Goal: Find specific page/section: Locate a particular part of the current website

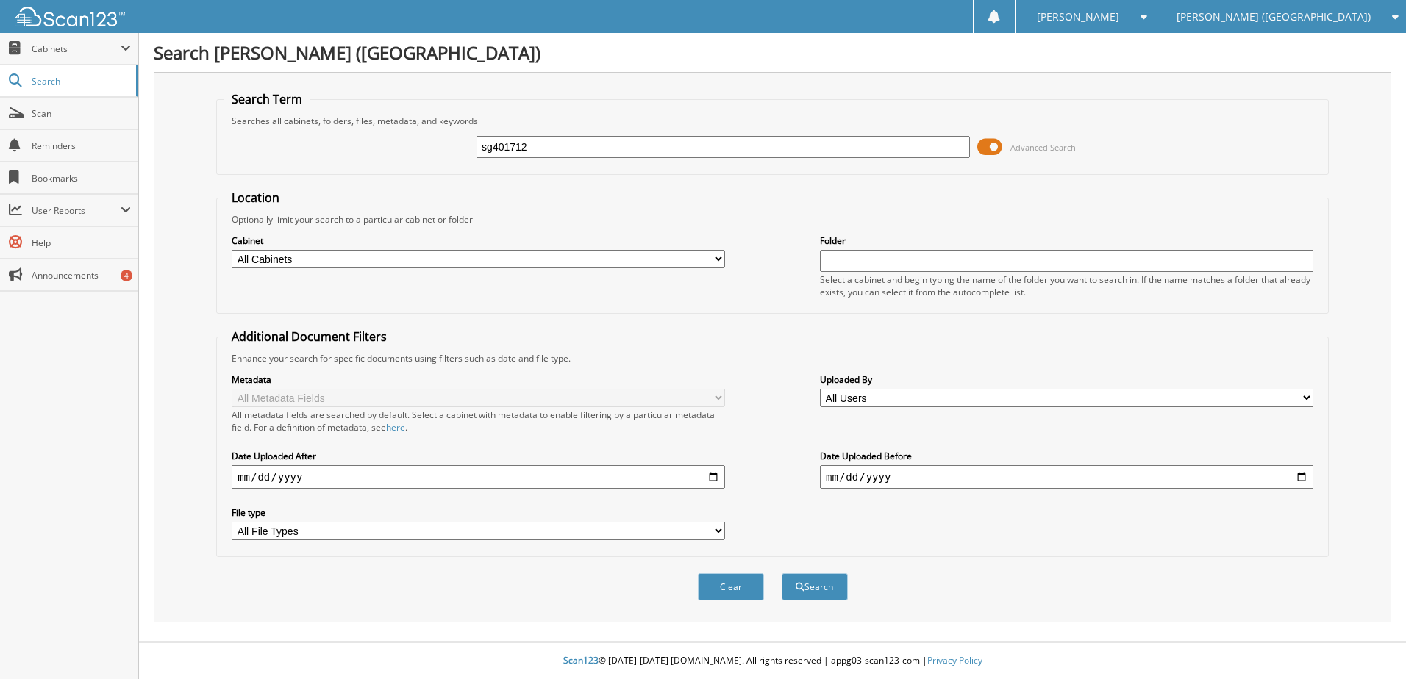
type input "sg401712"
click at [782, 573] on button "Search" at bounding box center [815, 586] width 66 height 27
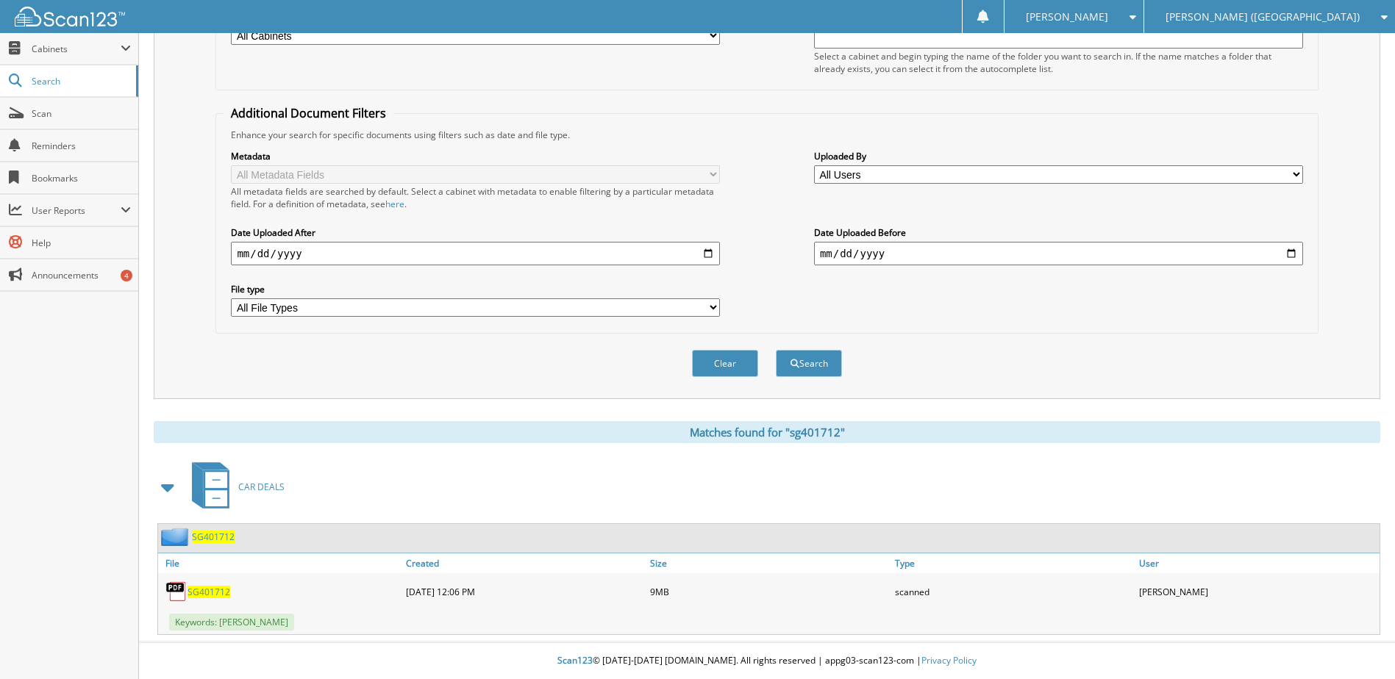
click at [216, 596] on span "SG401712" at bounding box center [208, 592] width 43 height 12
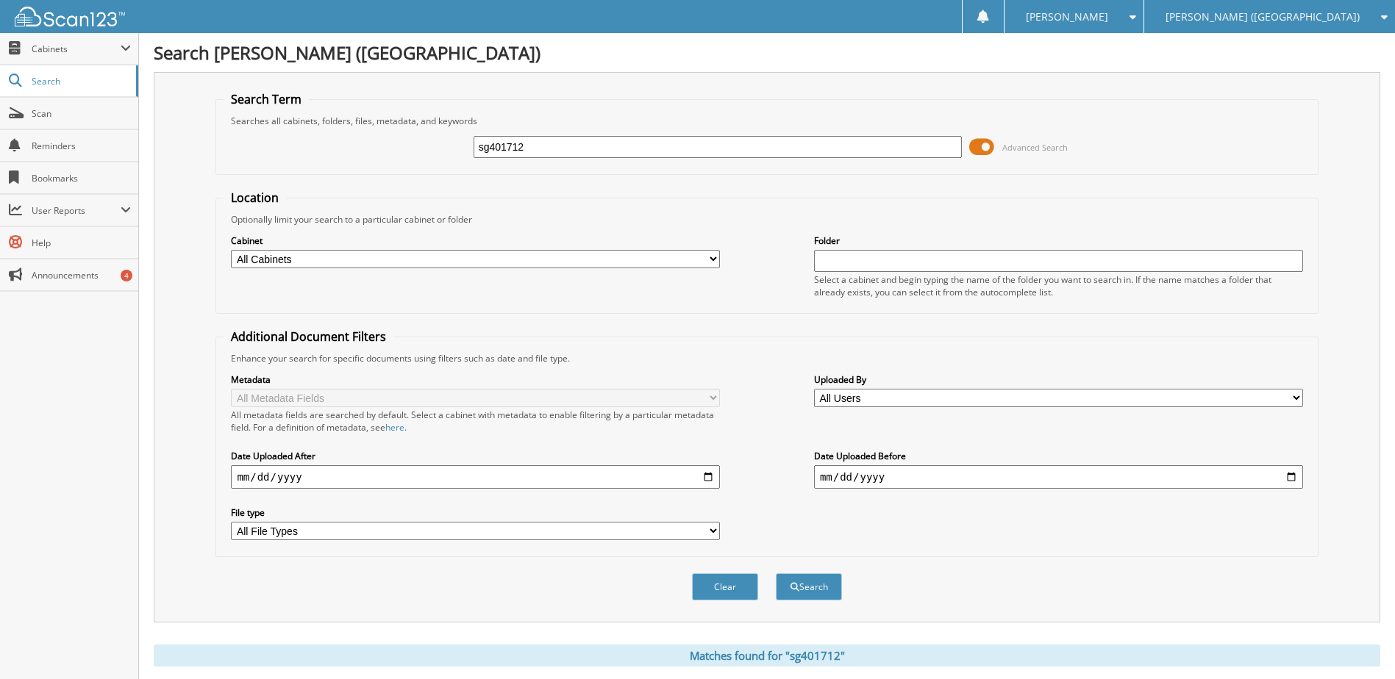
click at [521, 147] on input "sg401712" at bounding box center [717, 147] width 489 height 22
type input "s7275040"
click at [776, 573] on button "Search" at bounding box center [809, 586] width 66 height 27
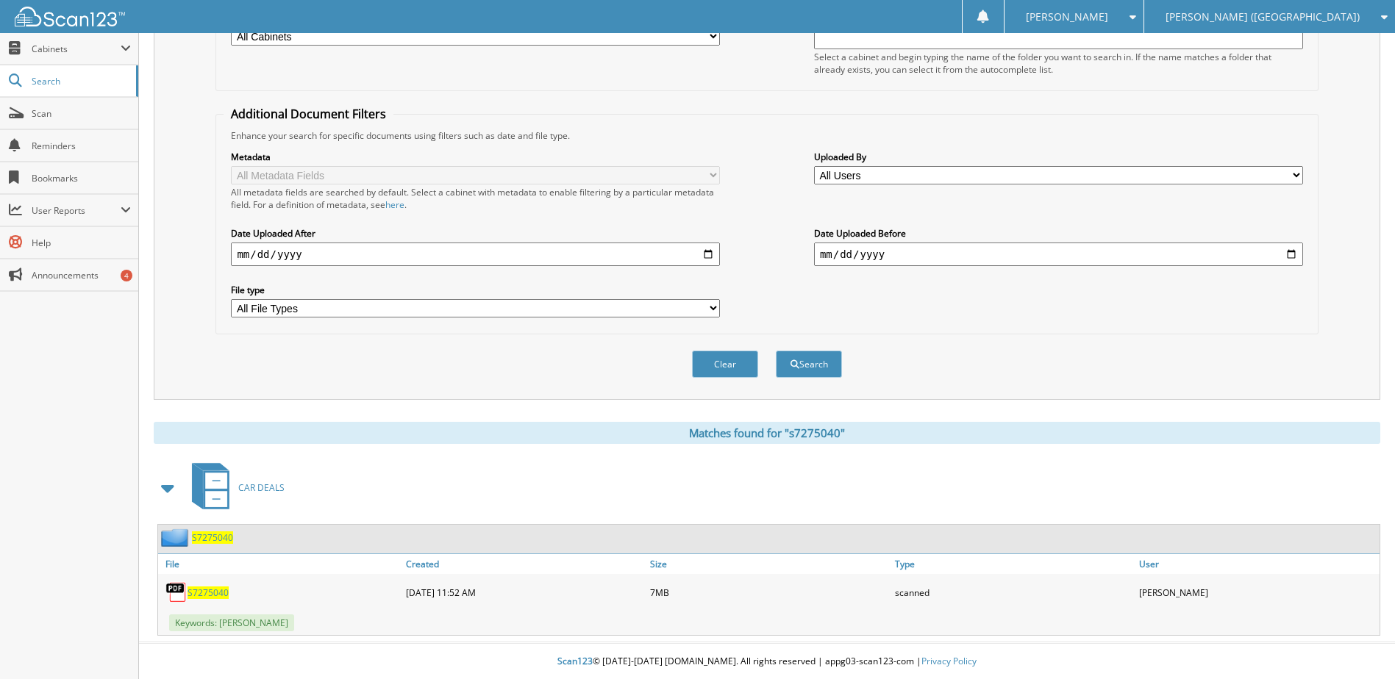
scroll to position [224, 0]
click at [215, 587] on span "S7275040" at bounding box center [207, 592] width 41 height 12
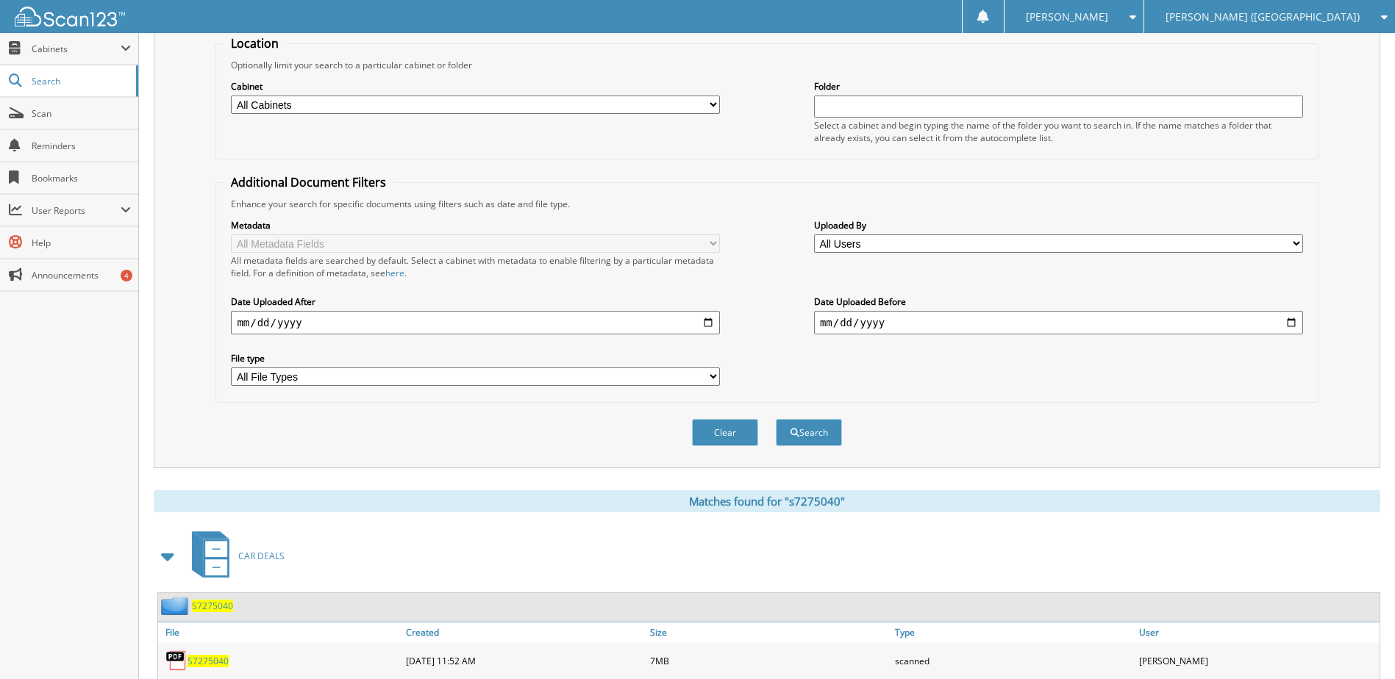
scroll to position [0, 0]
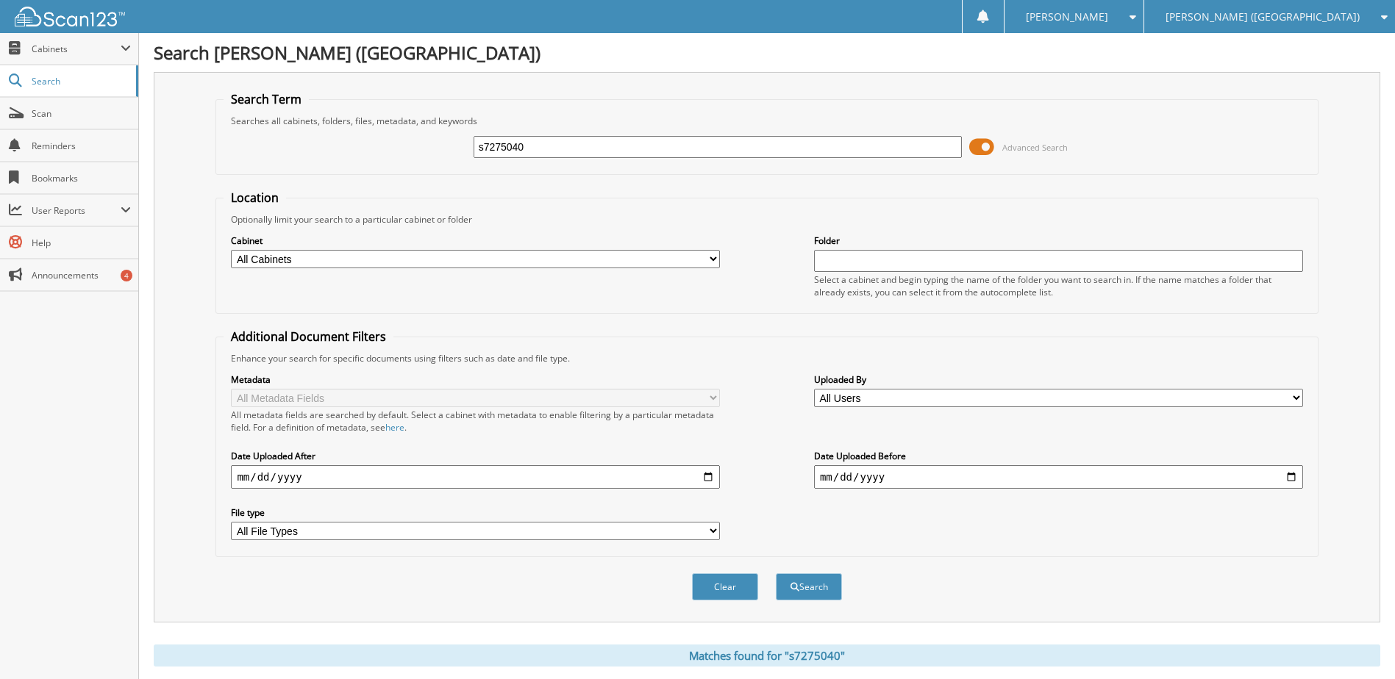
click at [516, 149] on input "s7275040" at bounding box center [717, 147] width 489 height 22
type input "rb006989"
click at [776, 573] on button "Search" at bounding box center [809, 586] width 66 height 27
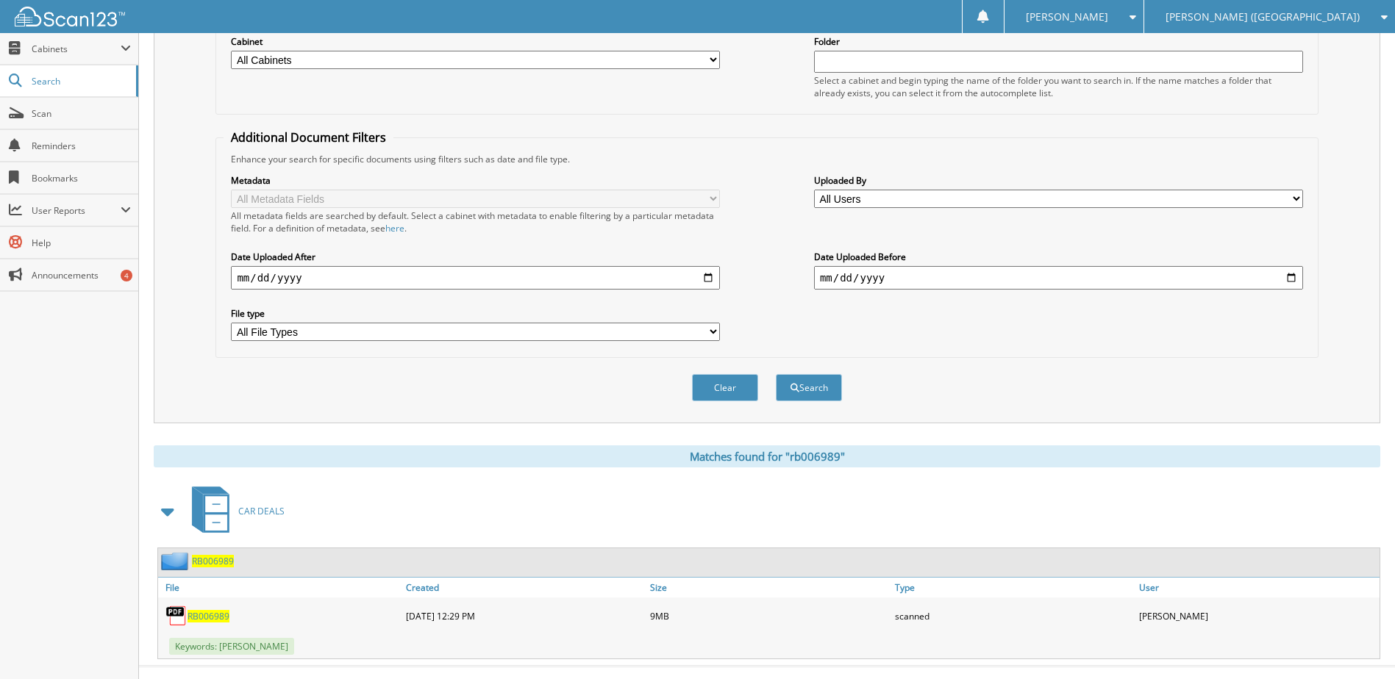
scroll to position [224, 0]
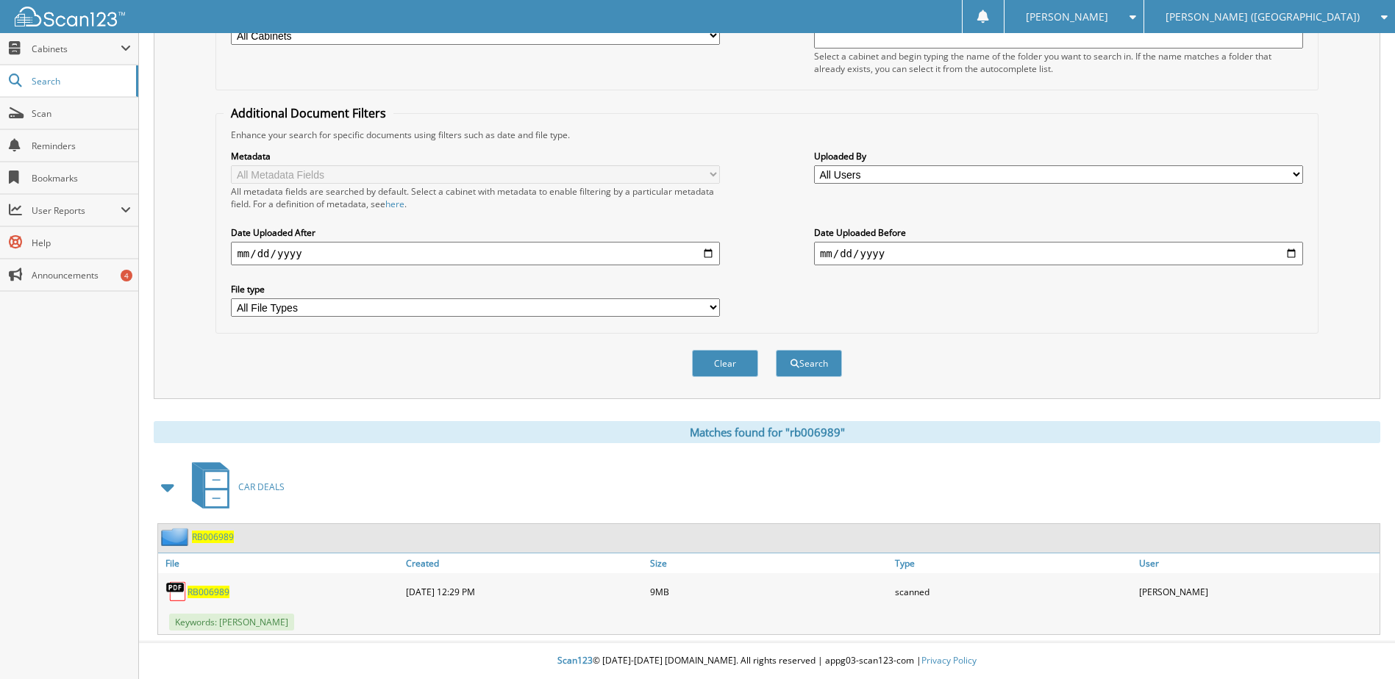
click at [210, 587] on span "RB006989" at bounding box center [208, 592] width 42 height 12
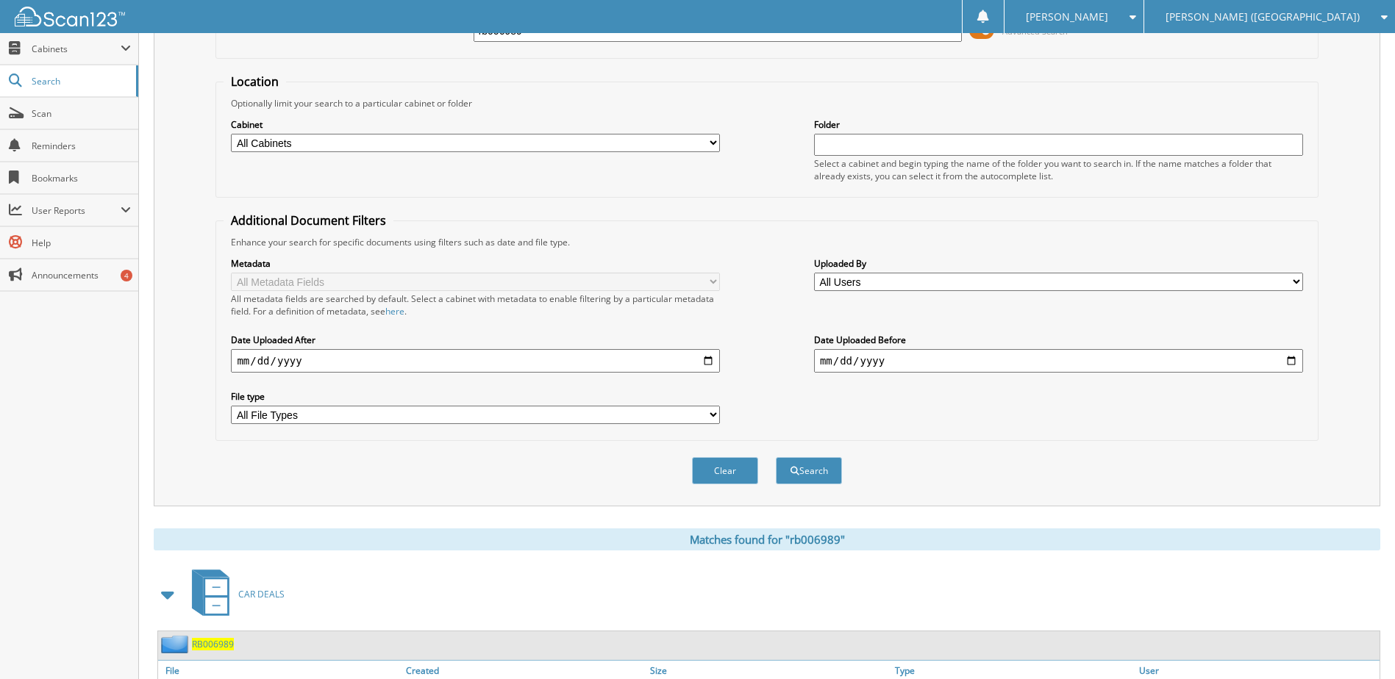
scroll to position [0, 0]
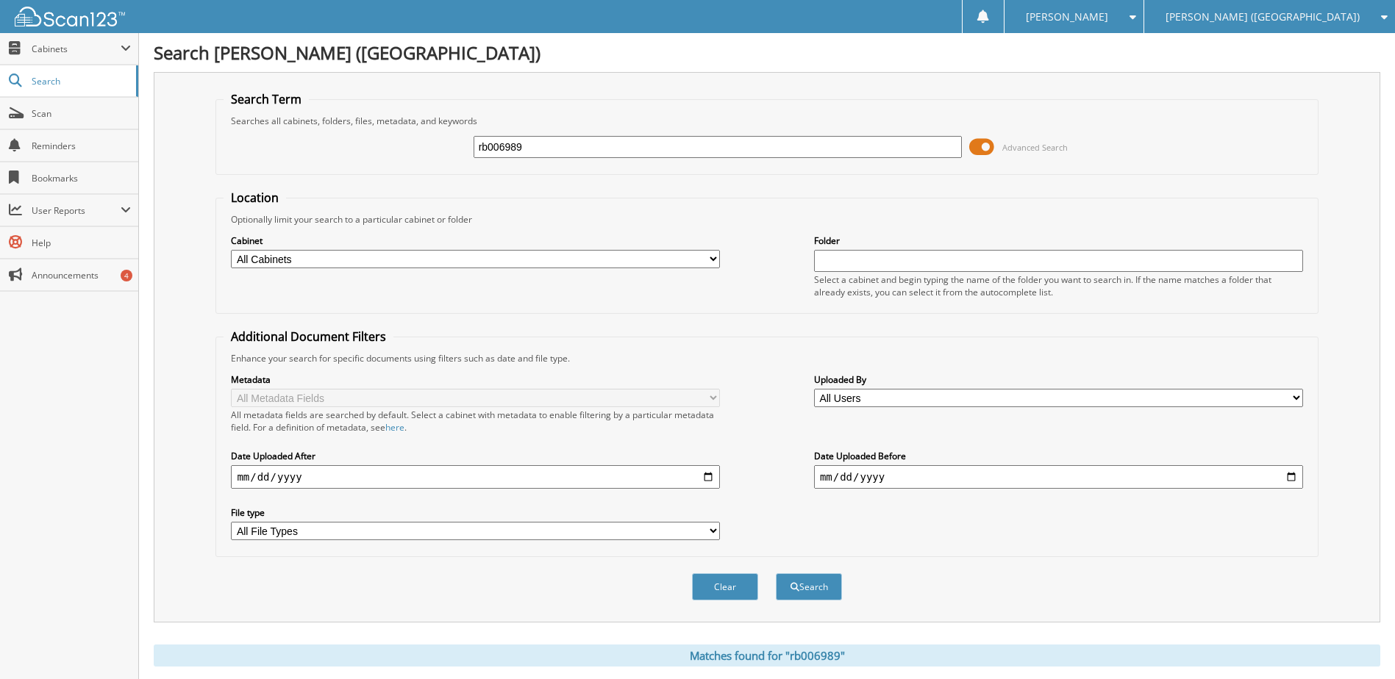
click at [510, 141] on input "rb006989" at bounding box center [717, 147] width 489 height 22
type input "pe584769"
click at [776, 573] on button "Search" at bounding box center [809, 586] width 66 height 27
click at [512, 139] on input "pe584769" at bounding box center [717, 147] width 489 height 22
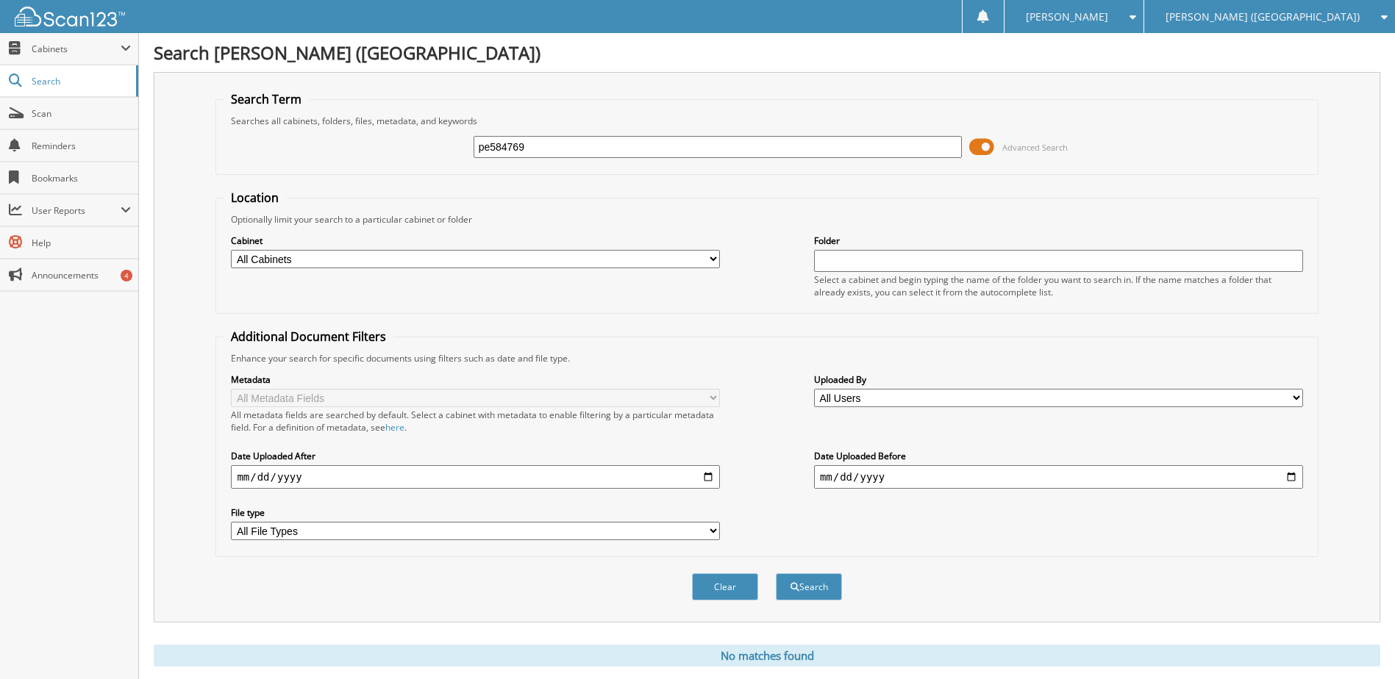
click at [513, 139] on input "pe584769" at bounding box center [717, 147] width 489 height 22
type input "jz243504"
click at [776, 573] on button "Search" at bounding box center [809, 586] width 66 height 27
click at [526, 142] on input "jz243504" at bounding box center [717, 147] width 489 height 22
type input "s6545085"
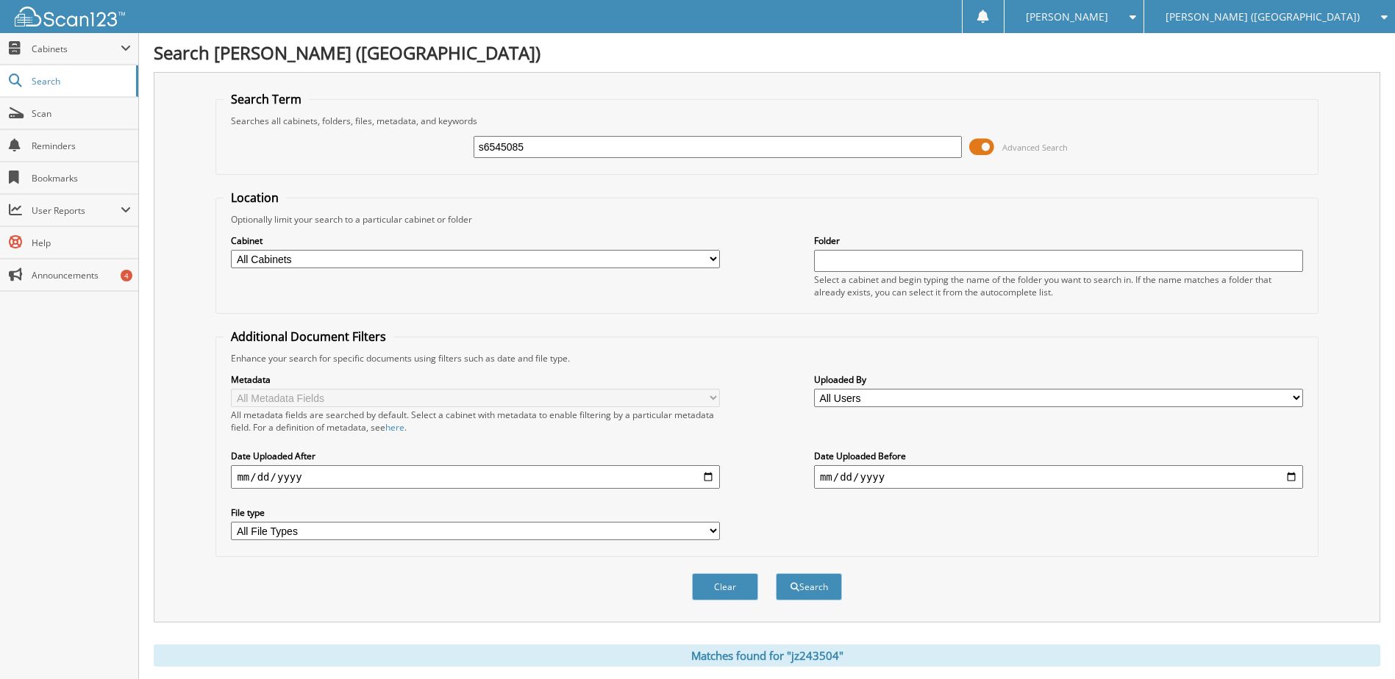
click at [776, 573] on button "Search" at bounding box center [809, 586] width 66 height 27
click at [512, 146] on input "s6545085" at bounding box center [717, 147] width 489 height 22
type input "t6580308"
click at [776, 573] on button "Search" at bounding box center [809, 586] width 66 height 27
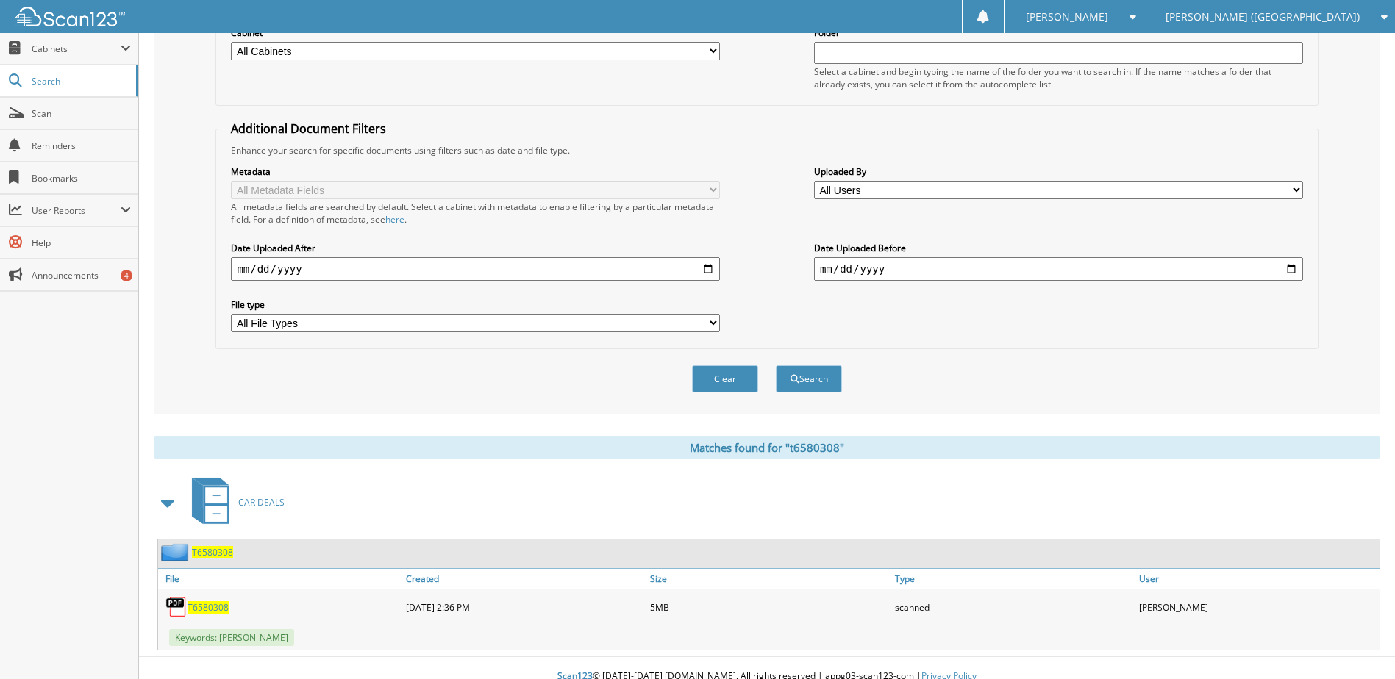
scroll to position [221, 0]
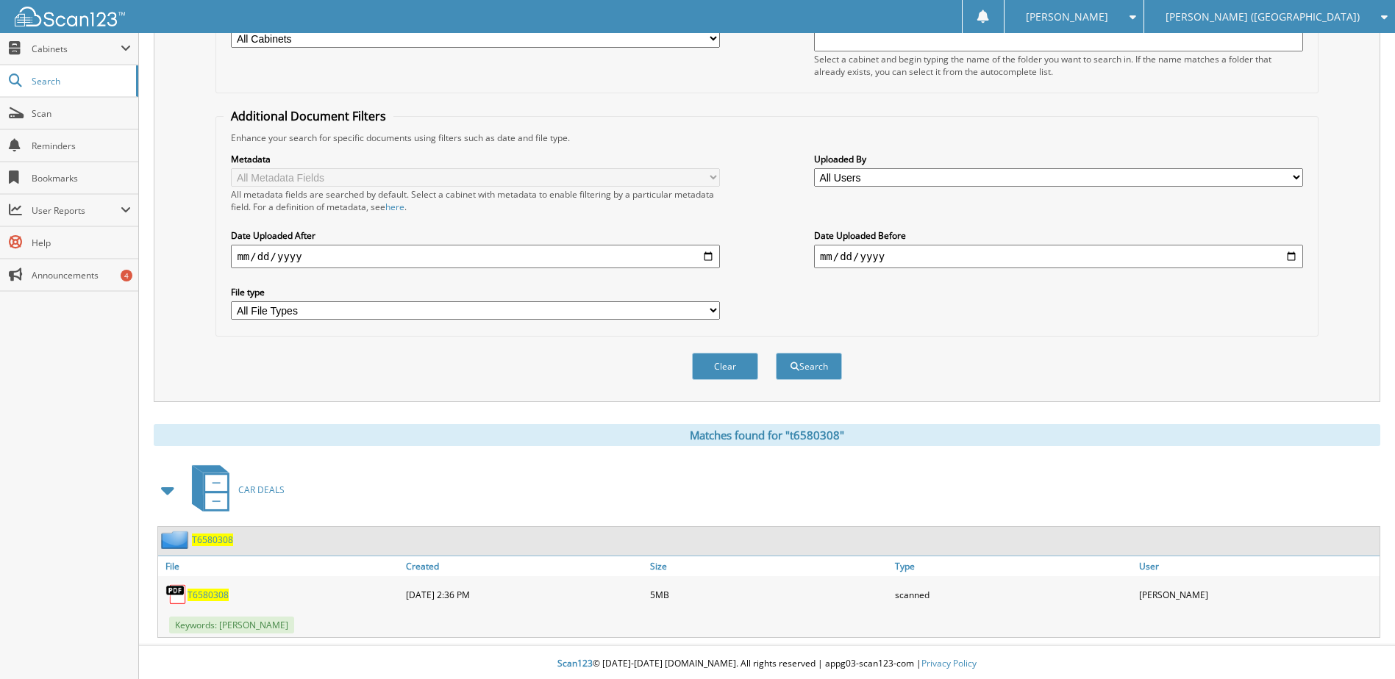
click at [213, 598] on span "T6580308" at bounding box center [207, 595] width 41 height 12
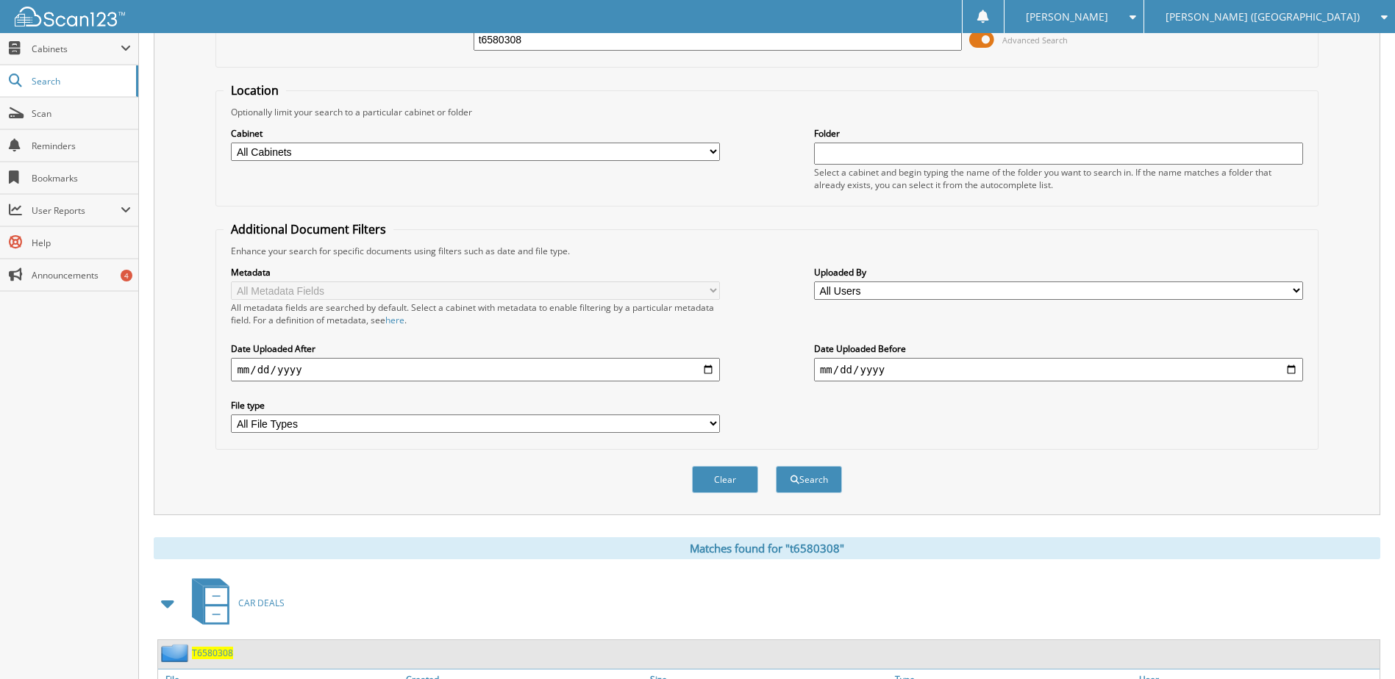
scroll to position [0, 0]
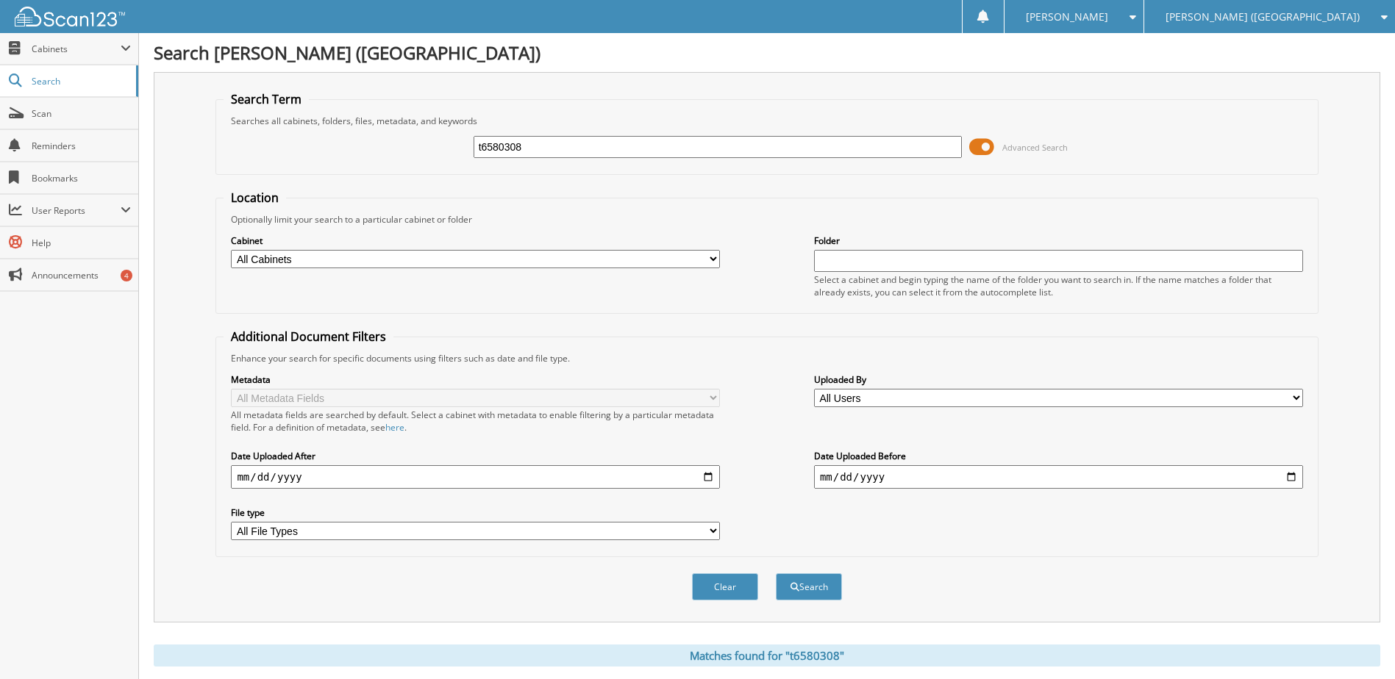
click at [512, 147] on input "t6580308" at bounding box center [717, 147] width 489 height 22
type input "t7843362"
click at [776, 573] on button "Search" at bounding box center [809, 586] width 66 height 27
click at [514, 151] on input "t7843362" at bounding box center [717, 147] width 489 height 22
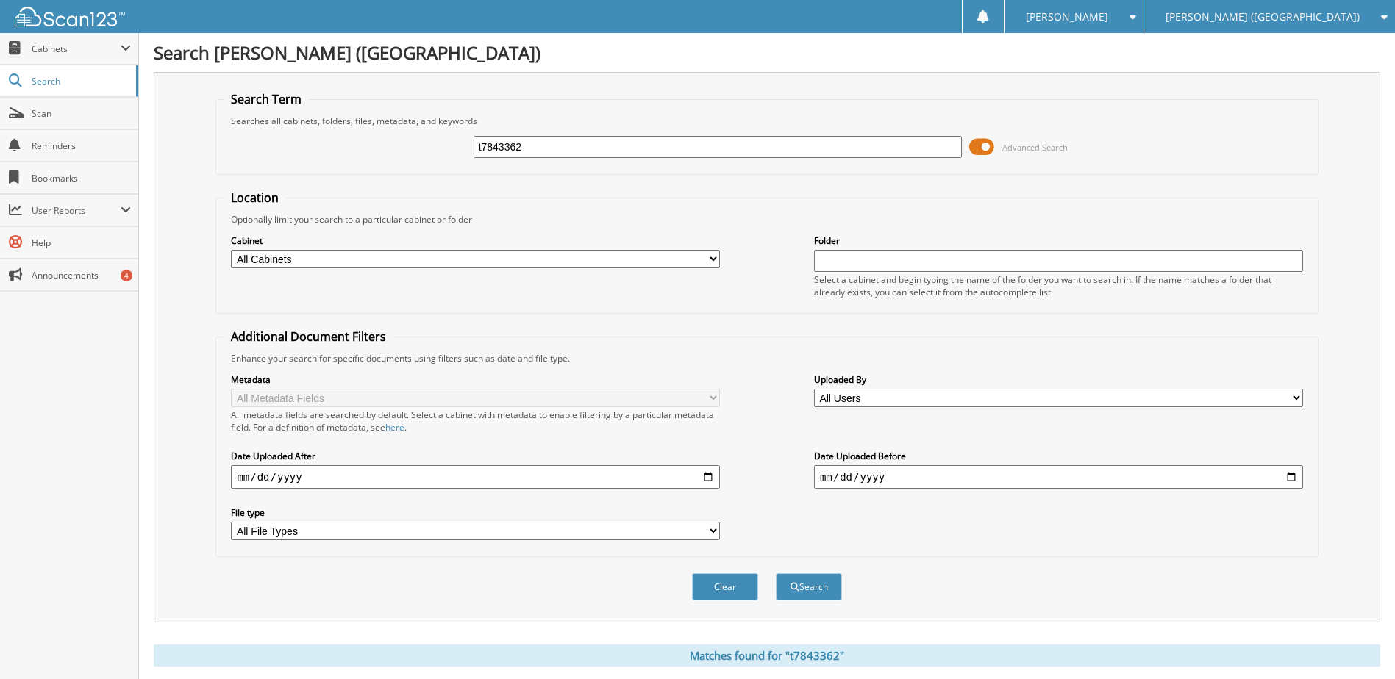
click at [514, 151] on input "t7843362" at bounding box center [717, 147] width 489 height 22
type input "ln125247"
click at [776, 573] on button "Search" at bounding box center [809, 586] width 66 height 27
click at [501, 151] on input "ln125247" at bounding box center [717, 147] width 489 height 22
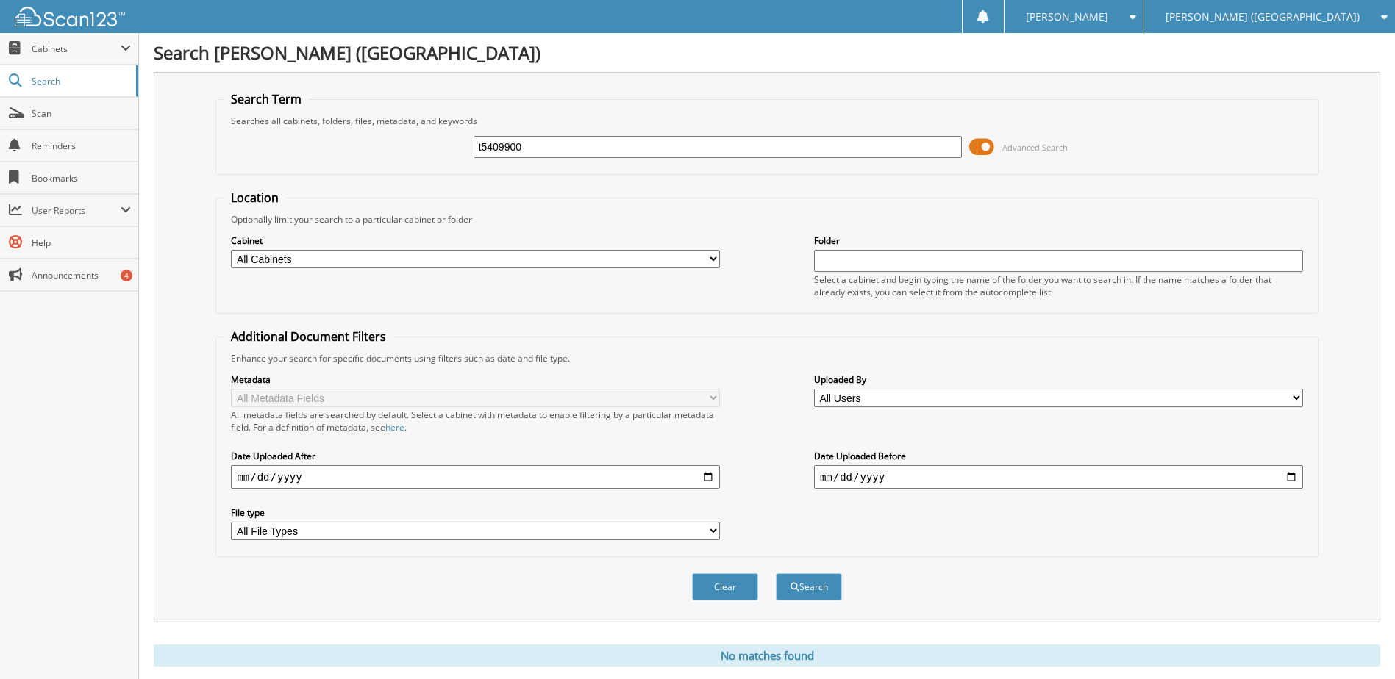
type input "t5409900"
click at [776, 573] on button "Search" at bounding box center [809, 586] width 66 height 27
click at [505, 138] on input "t5409900" at bounding box center [717, 147] width 489 height 22
type input "ma053355"
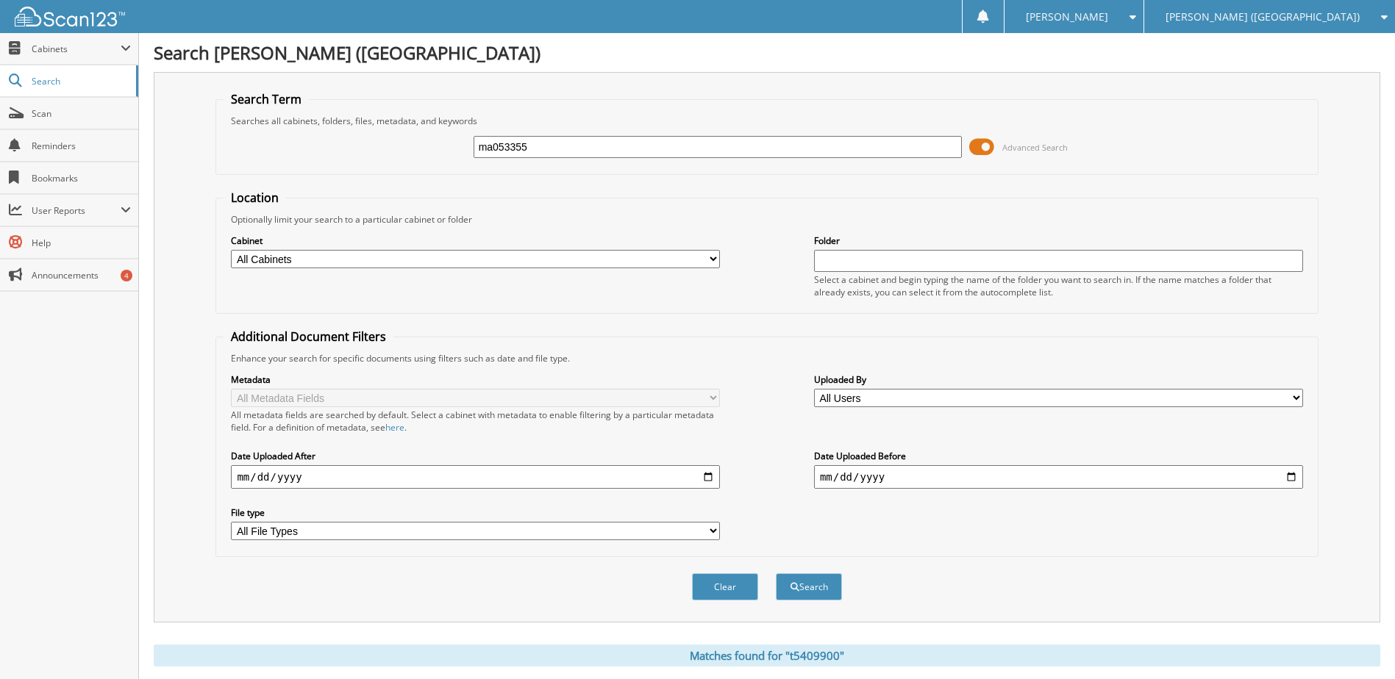
click at [776, 573] on button "Search" at bounding box center [809, 586] width 66 height 27
click at [503, 152] on input "ma053355" at bounding box center [717, 147] width 489 height 22
click at [504, 152] on input "ma053355" at bounding box center [717, 147] width 489 height 22
type input "t5408238"
click at [776, 573] on button "Search" at bounding box center [809, 586] width 66 height 27
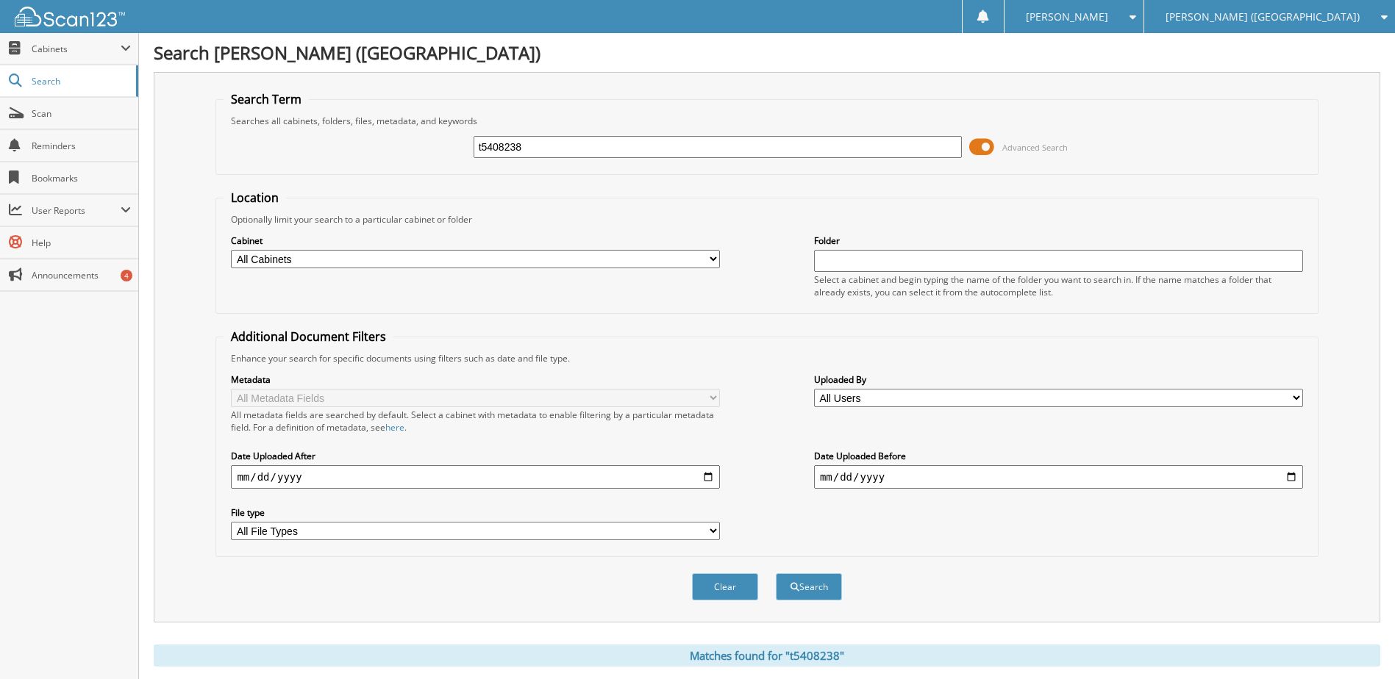
click at [501, 149] on input "t5408238" at bounding box center [717, 147] width 489 height 22
type input "t5421033"
click at [776, 573] on button "Search" at bounding box center [809, 586] width 66 height 27
click at [507, 153] on input "t5421033" at bounding box center [717, 147] width 489 height 22
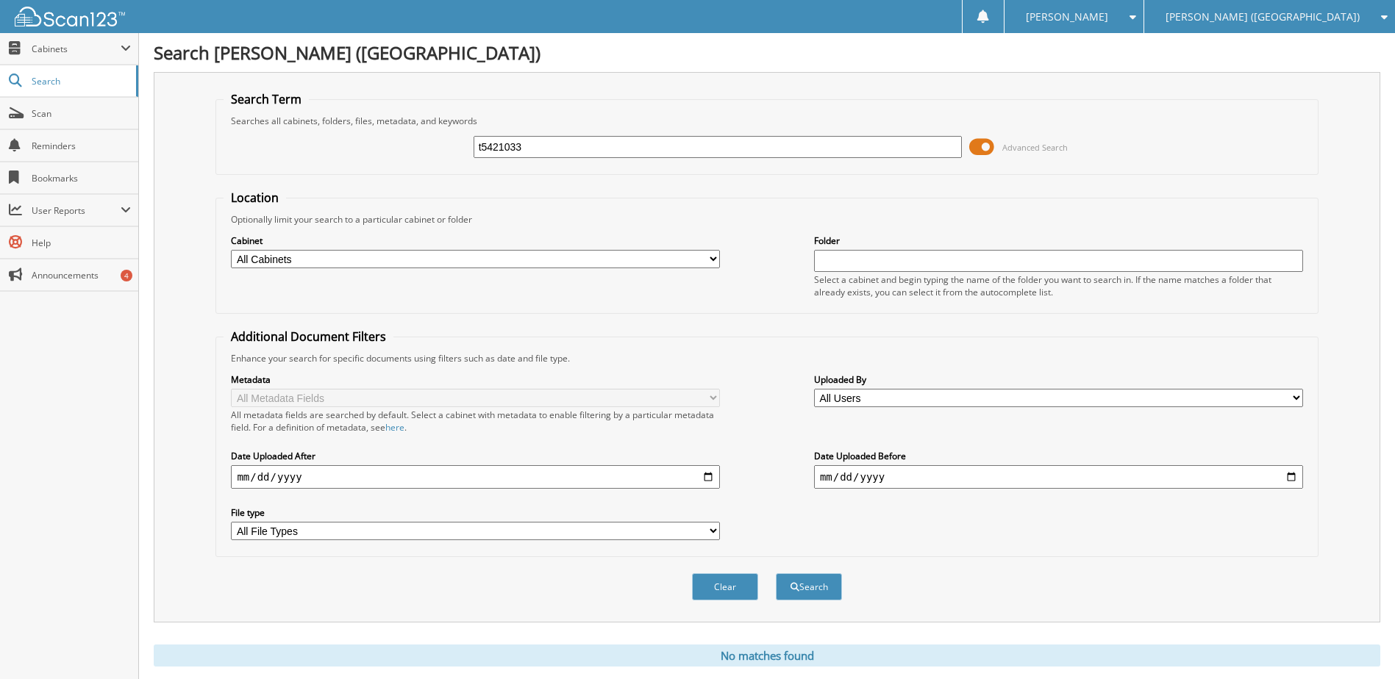
click at [507, 153] on input "t5421033" at bounding box center [717, 147] width 489 height 22
type input "sg290917"
click at [776, 573] on button "Search" at bounding box center [809, 586] width 66 height 27
click at [506, 152] on input "sg290917" at bounding box center [717, 147] width 489 height 22
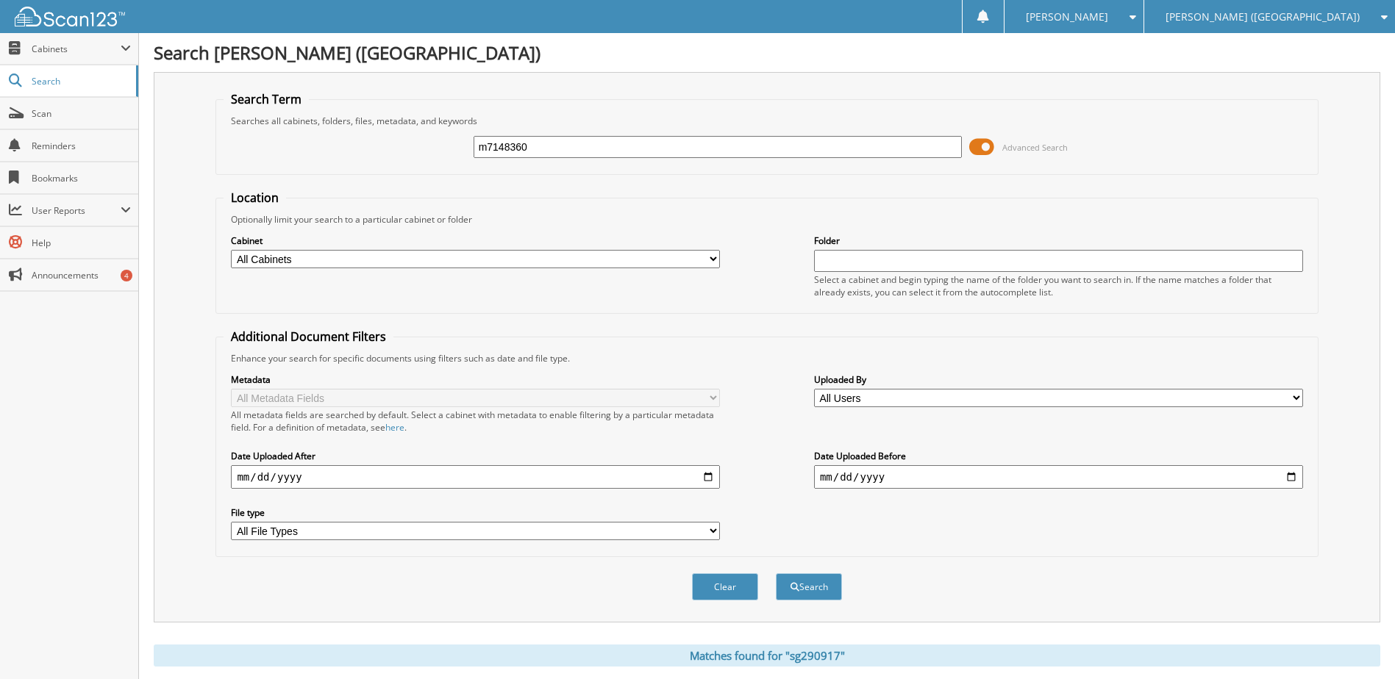
type input "m7148360"
click at [776, 573] on button "Search" at bounding box center [809, 586] width 66 height 27
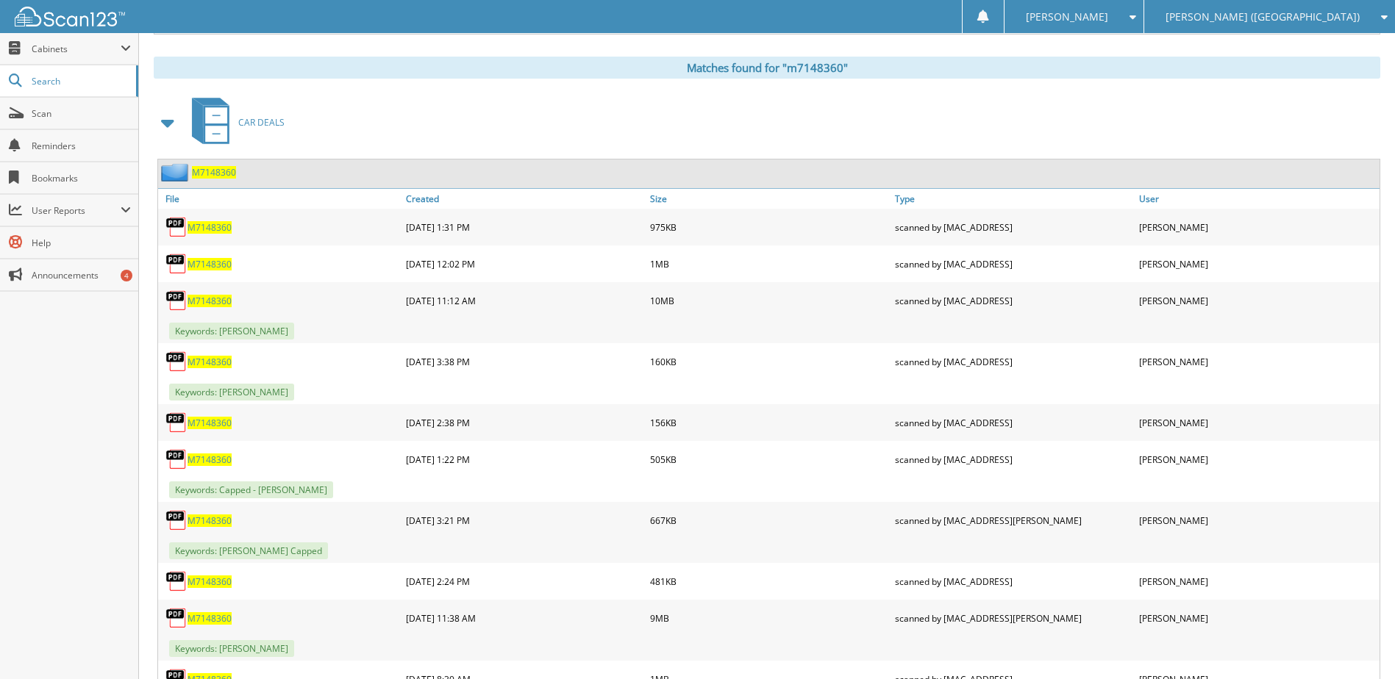
scroll to position [652, 0]
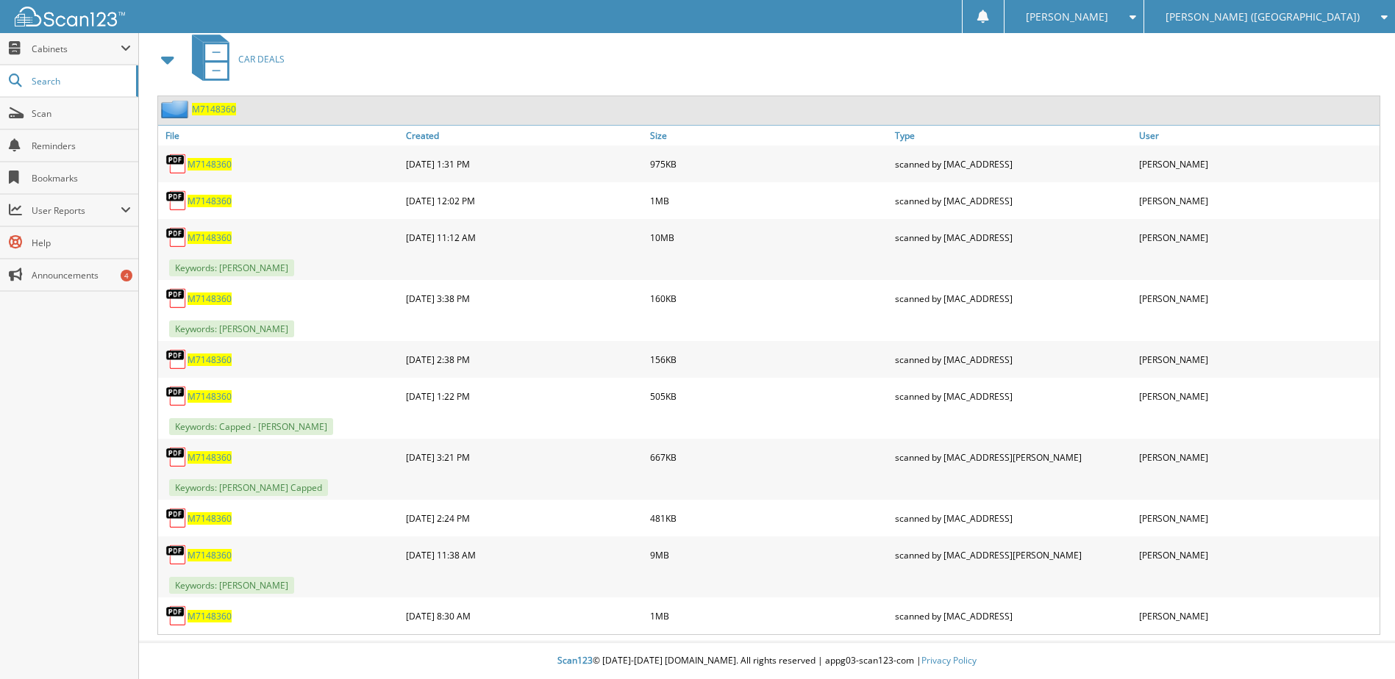
click at [218, 109] on span "M7148360" at bounding box center [214, 109] width 44 height 12
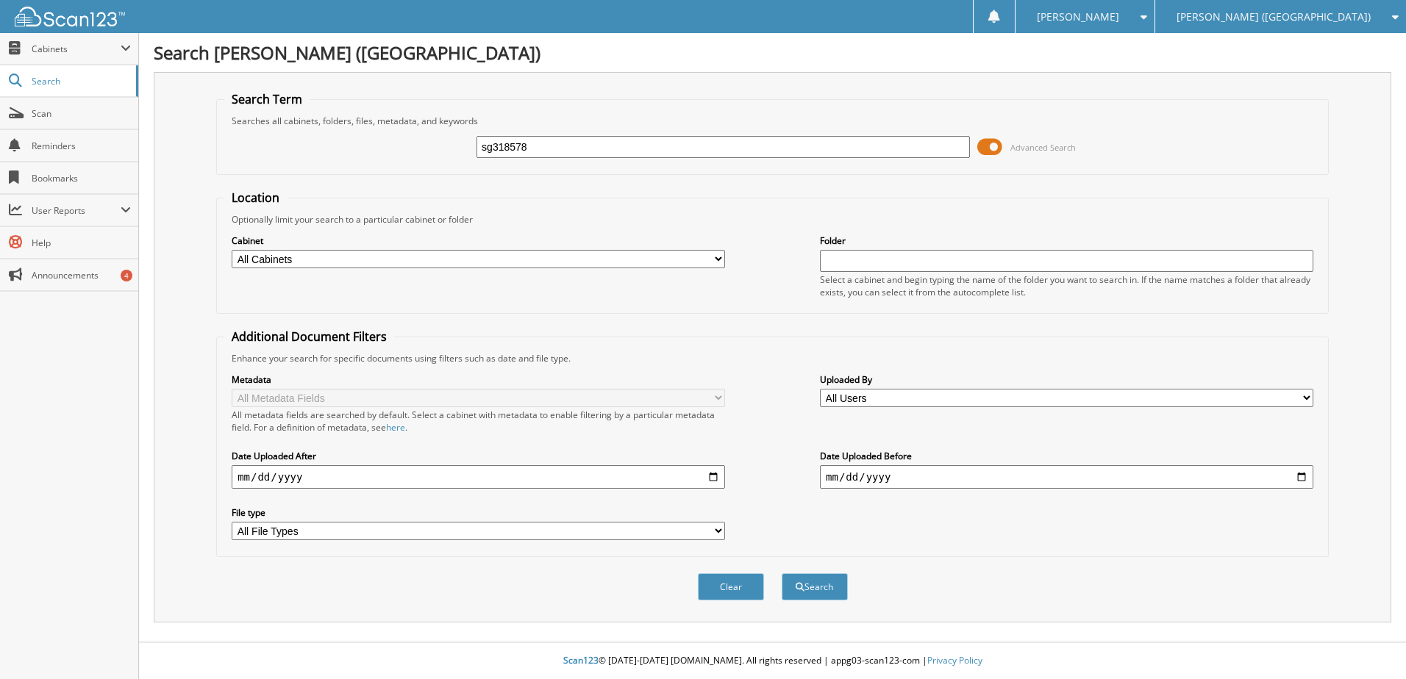
type input "sg318578"
click at [782, 573] on button "Search" at bounding box center [815, 586] width 66 height 27
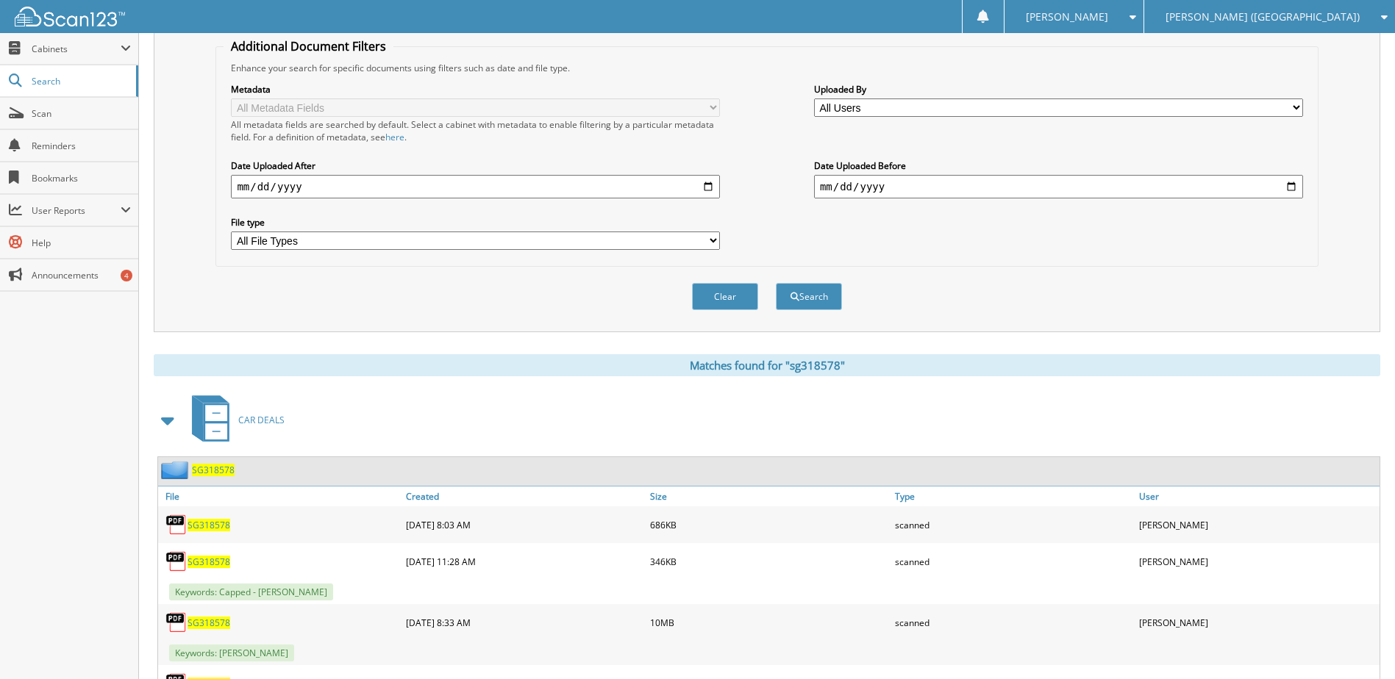
scroll to position [359, 0]
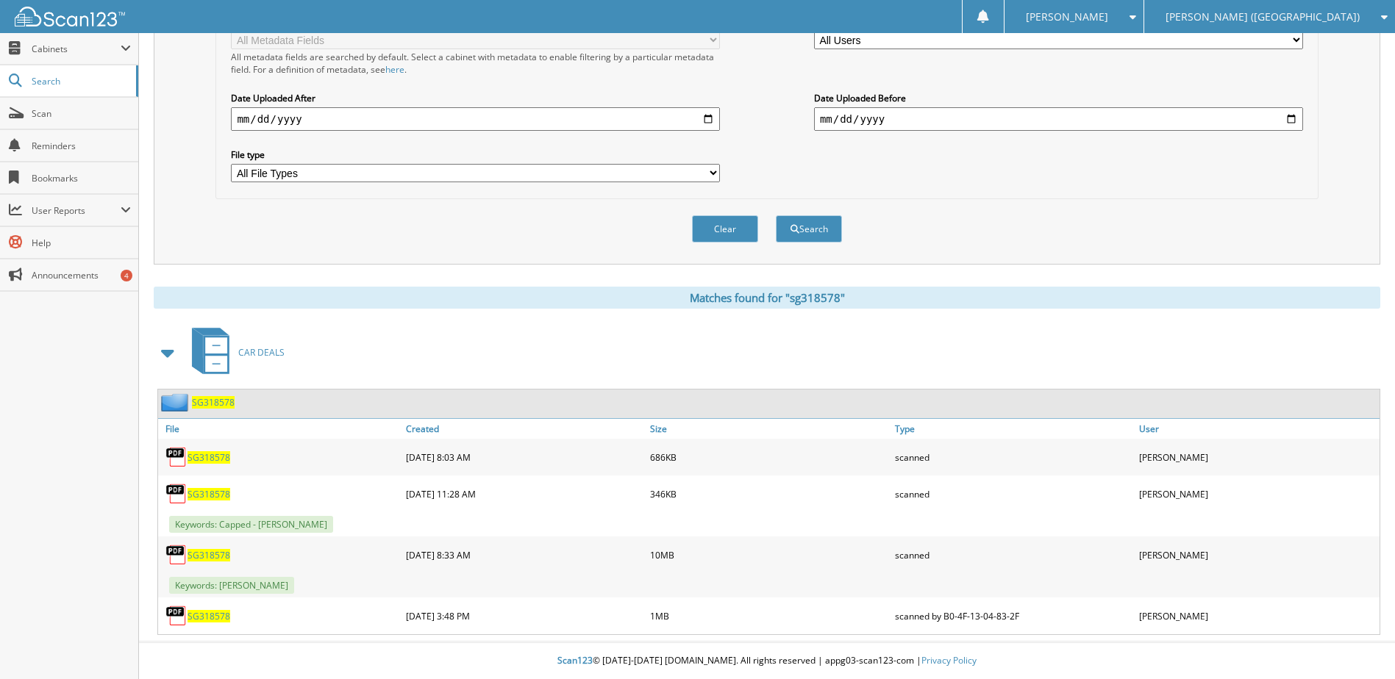
click at [206, 404] on span "SG318578" at bounding box center [213, 402] width 43 height 12
